Goal: Find specific page/section: Find specific page/section

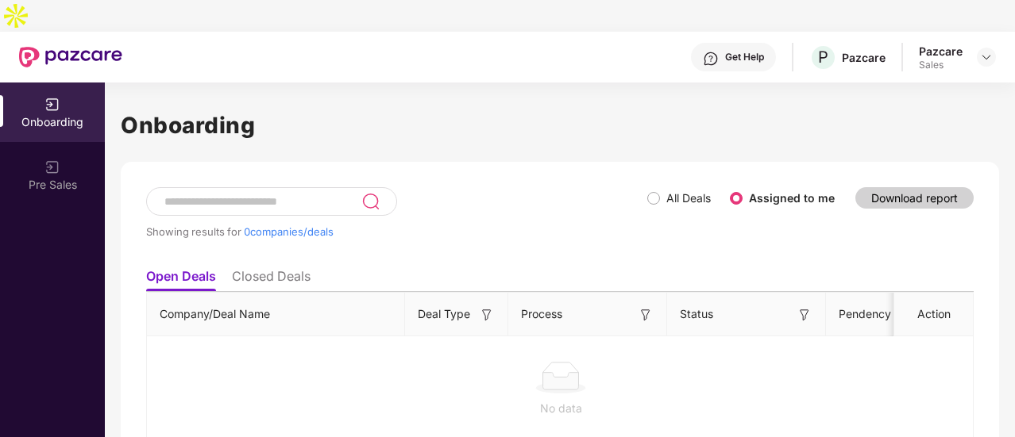
click at [303, 260] on ul "Open Deals Closed Deals" at bounding box center [559, 276] width 827 height 32
click at [302, 268] on li "Closed Deals" at bounding box center [271, 279] width 79 height 23
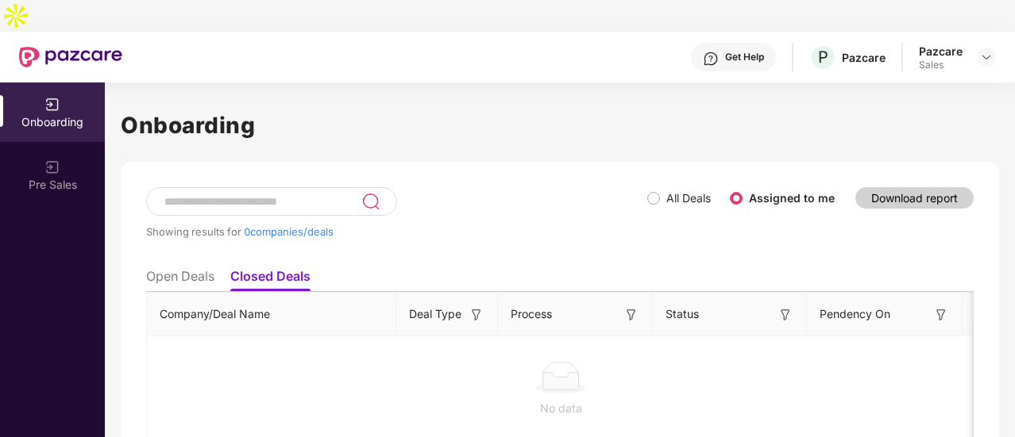
click at [300, 268] on li "Closed Deals" at bounding box center [270, 279] width 80 height 23
click at [200, 268] on li "Open Deals" at bounding box center [180, 279] width 68 height 23
